Goal: Check status: Check status

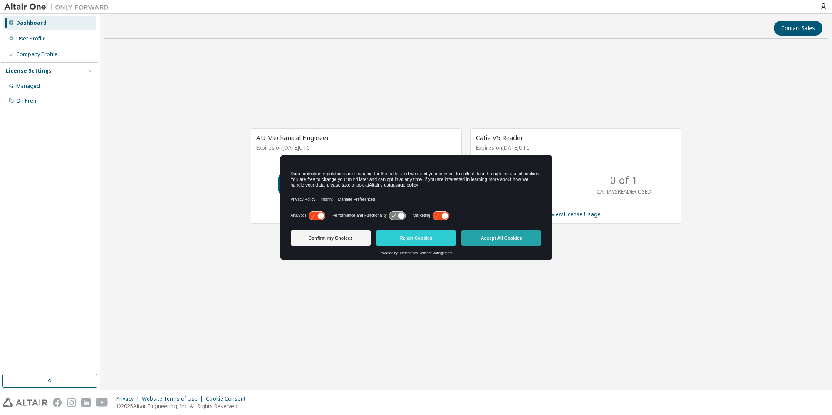
click at [532, 241] on button "Accept All Cookies" at bounding box center [501, 238] width 80 height 16
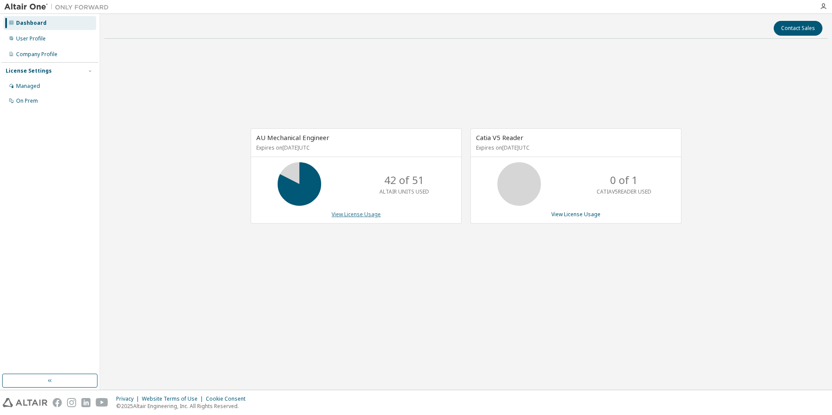
click at [356, 216] on link "View License Usage" at bounding box center [356, 214] width 49 height 7
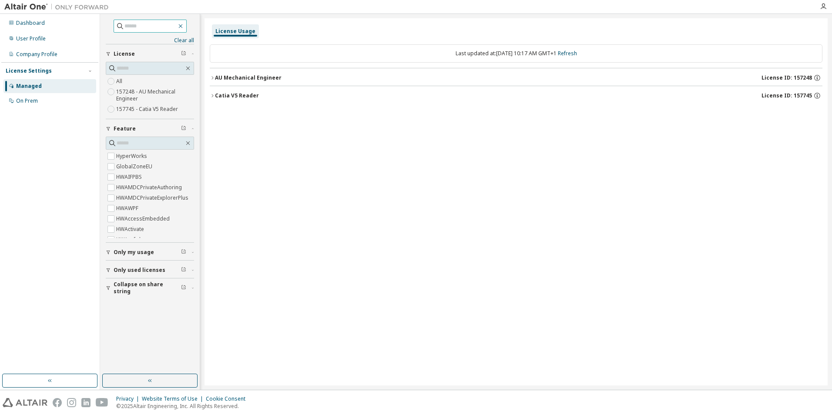
click at [184, 27] on icon "button" at bounding box center [180, 26] width 7 height 7
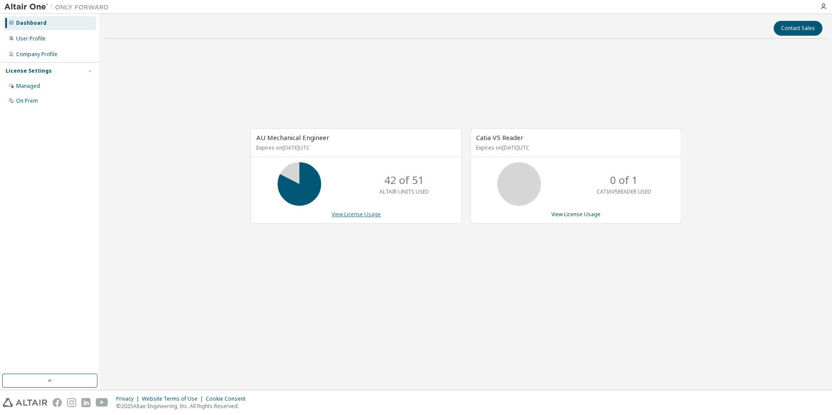
click at [350, 216] on link "View License Usage" at bounding box center [356, 214] width 49 height 7
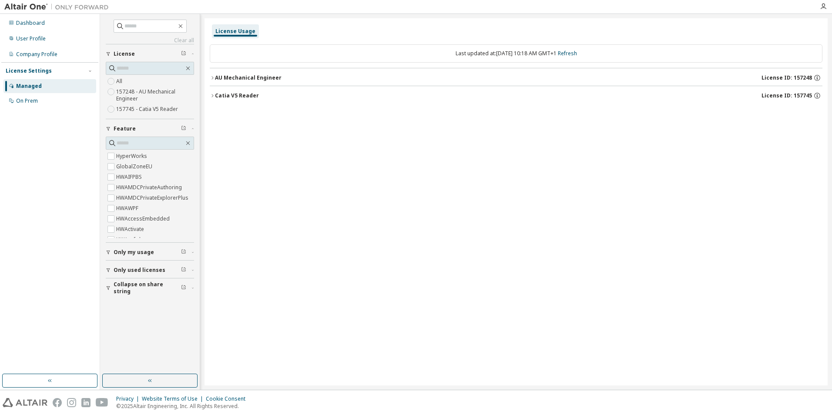
click at [133, 252] on span "Only my usage" at bounding box center [134, 252] width 40 height 7
click at [213, 77] on icon "button" at bounding box center [212, 77] width 5 height 5
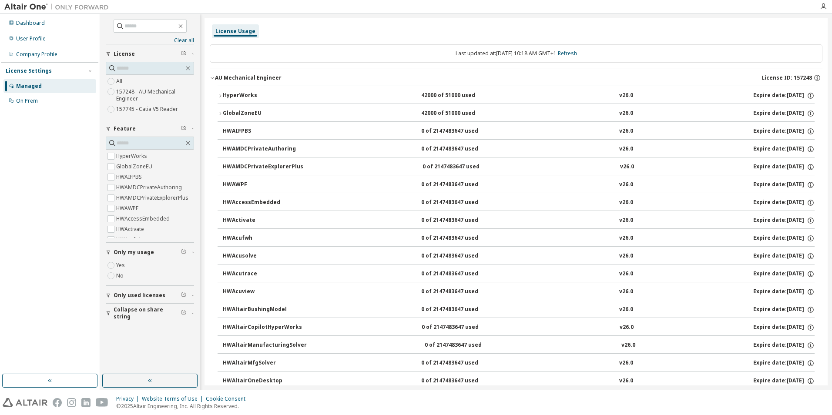
click at [219, 112] on icon "button" at bounding box center [220, 113] width 5 height 5
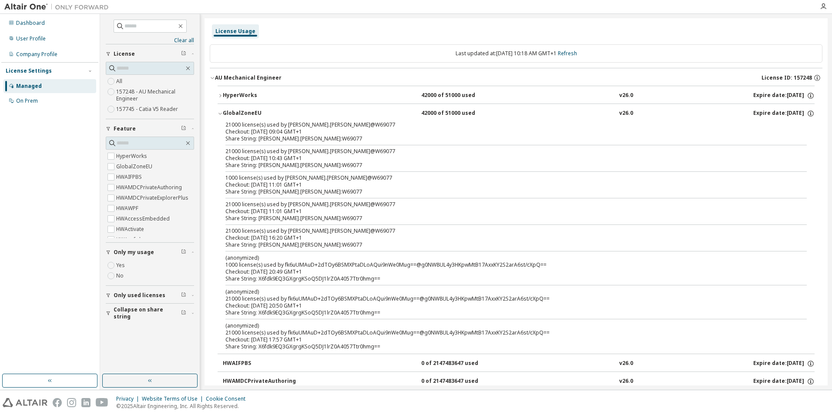
click at [219, 94] on icon "button" at bounding box center [220, 95] width 5 height 5
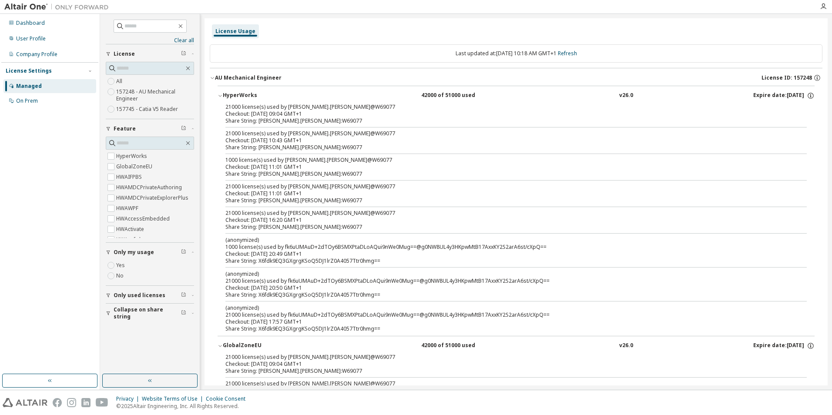
click at [236, 30] on div "License Usage" at bounding box center [235, 31] width 40 height 7
click at [212, 77] on icon "button" at bounding box center [212, 77] width 5 height 5
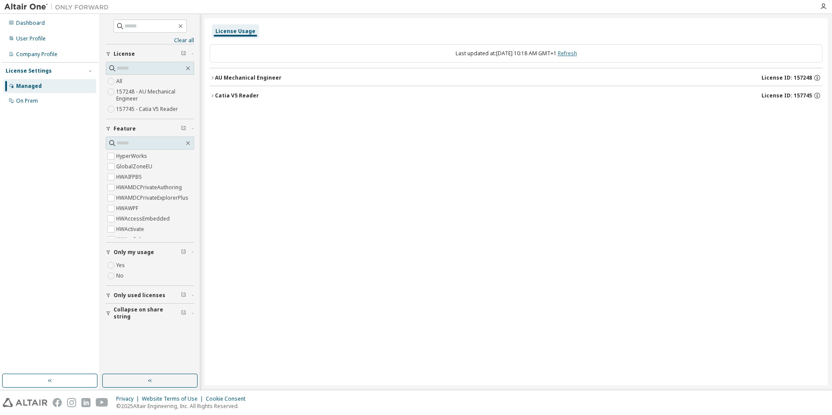
click at [574, 53] on link "Refresh" at bounding box center [567, 53] width 19 height 7
click at [213, 79] on icon "button" at bounding box center [212, 77] width 5 height 5
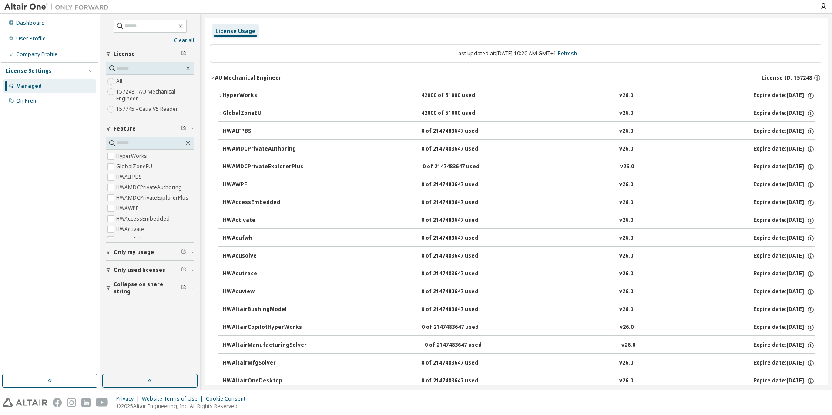
click at [220, 95] on icon "button" at bounding box center [220, 95] width 5 height 5
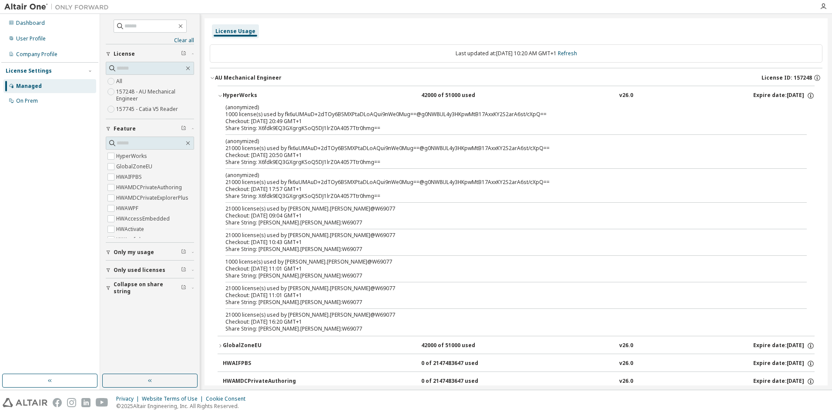
click at [218, 345] on icon "button" at bounding box center [220, 345] width 5 height 5
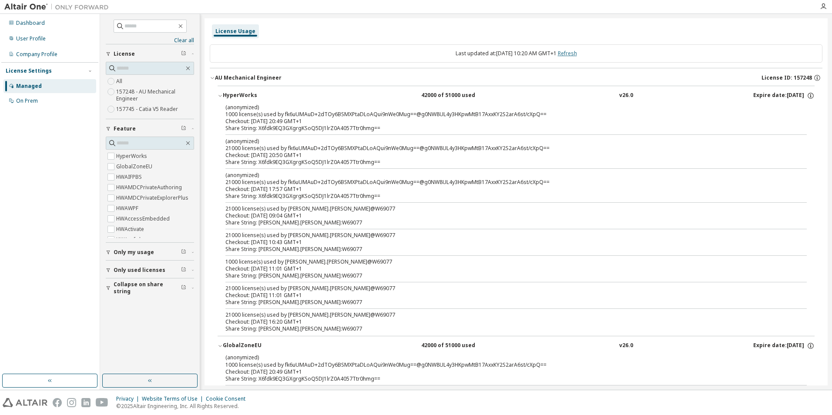
click at [577, 54] on link "Refresh" at bounding box center [567, 53] width 19 height 7
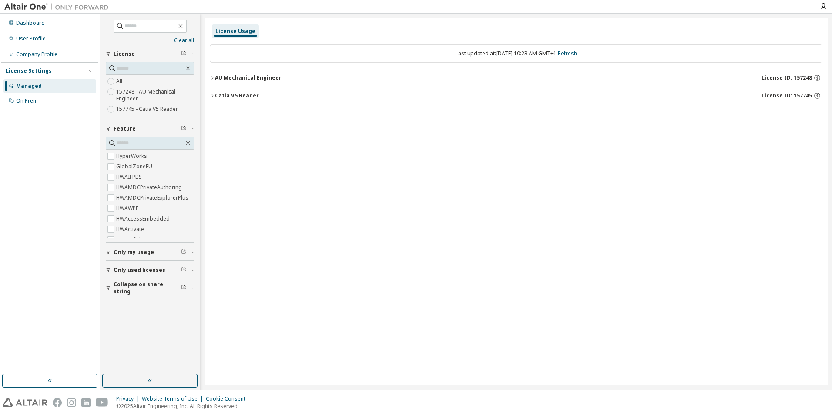
click at [212, 78] on icon "button" at bounding box center [212, 77] width 5 height 5
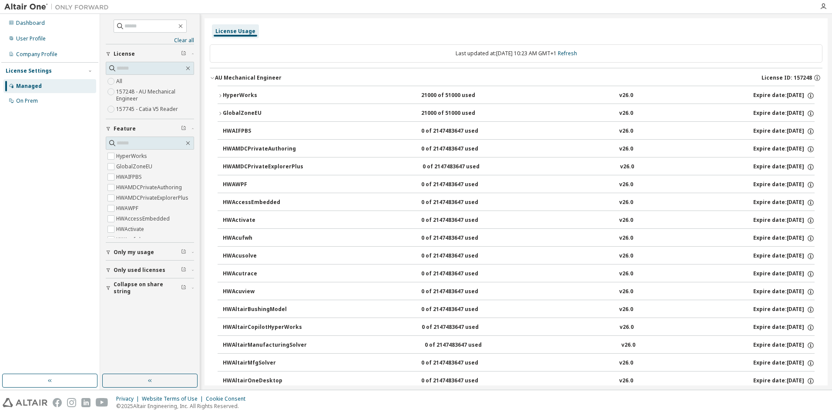
click at [218, 111] on icon "button" at bounding box center [220, 113] width 5 height 5
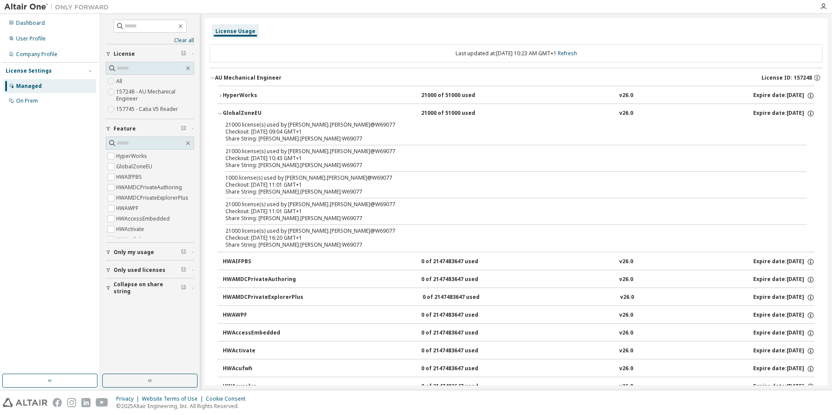
click at [220, 95] on icon "button" at bounding box center [220, 95] width 2 height 3
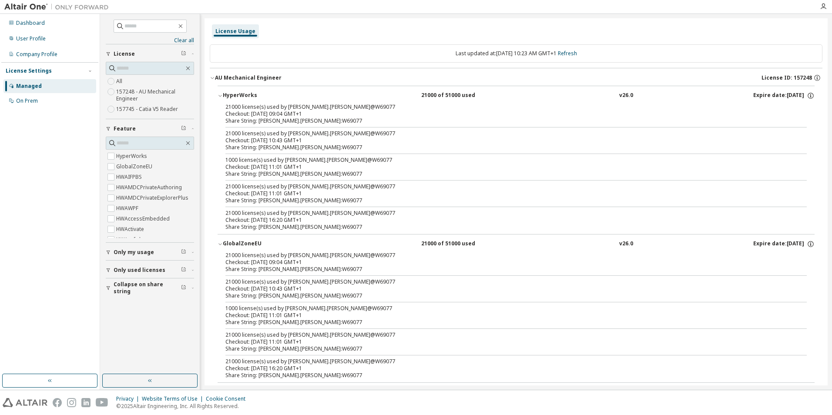
click at [216, 76] on div "AU Mechanical Engineer" at bounding box center [248, 77] width 67 height 7
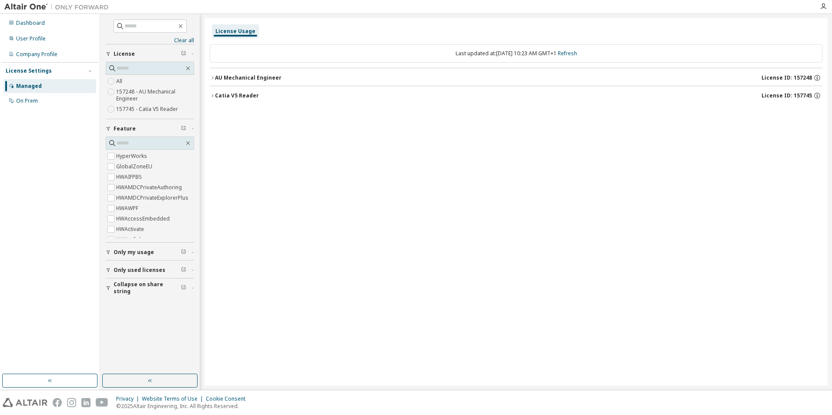
click at [214, 77] on icon "button" at bounding box center [212, 77] width 5 height 5
